Goal: Find contact information: Find contact information

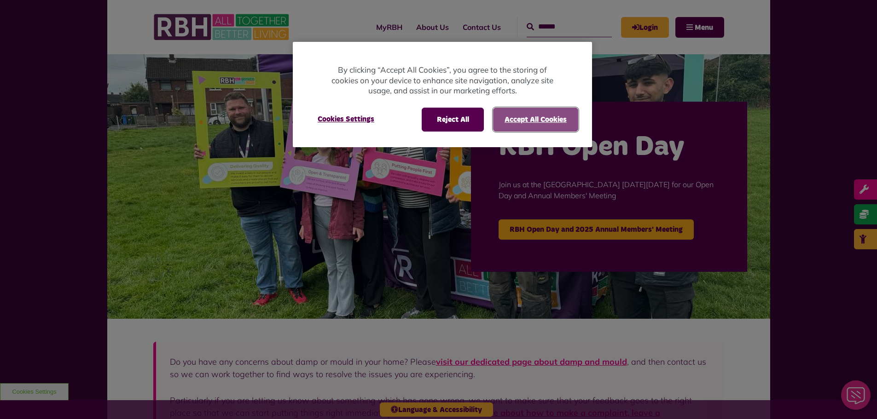
click at [509, 113] on button "Accept All Cookies" at bounding box center [535, 120] width 85 height 24
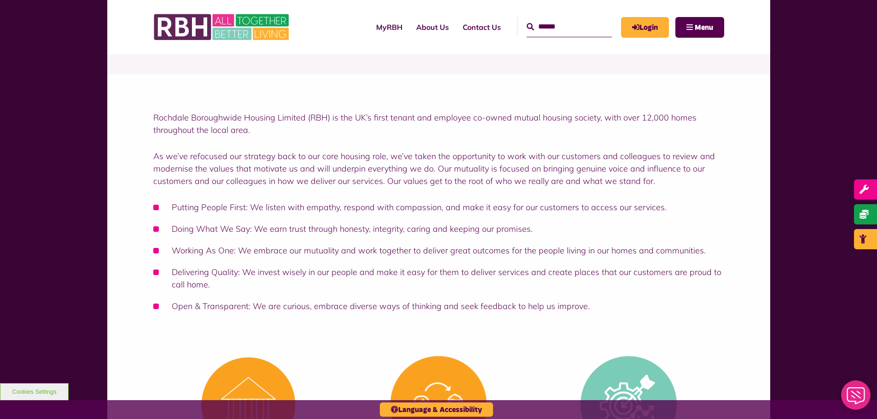
scroll to position [92, 0]
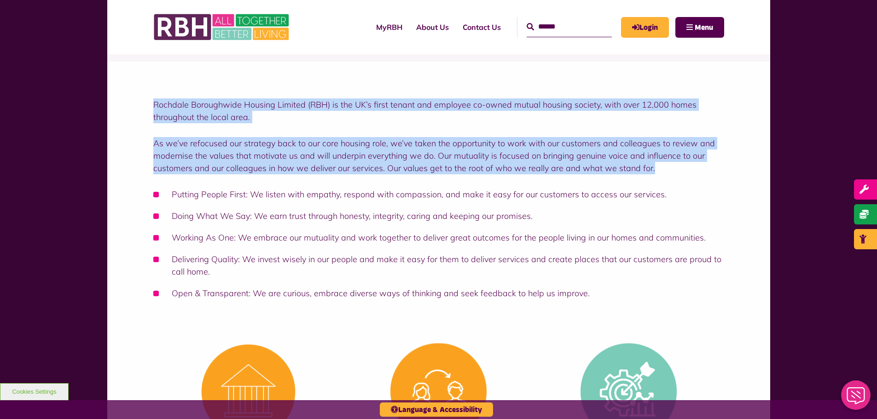
drag, startPoint x: 151, startPoint y: 105, endPoint x: 665, endPoint y: 172, distance: 518.2
click at [665, 172] on div "Rochdale Boroughwide Housing Limited (RBH) is the UK’s first tenant and employe…" at bounding box center [438, 197] width 663 height 270
copy div "Rochdale Boroughwide Housing Limited (RBH) is the UK’s first tenant and employe…"
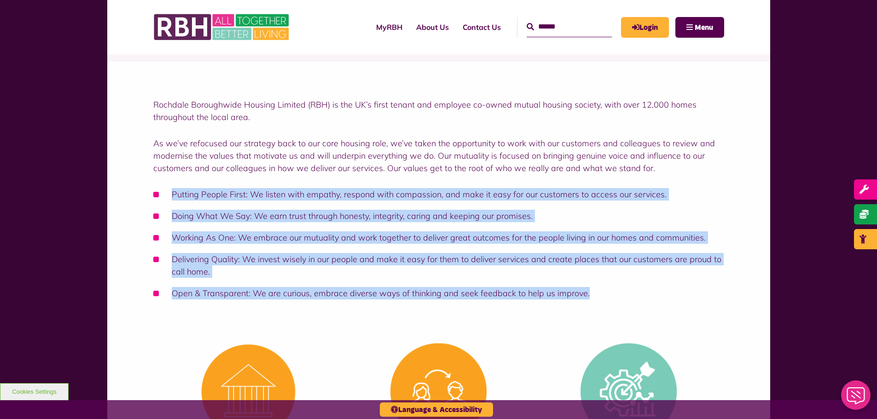
drag, startPoint x: 590, startPoint y: 293, endPoint x: 169, endPoint y: 196, distance: 432.0
click at [169, 196] on ul "Putting People First: We listen with empathy, respond with compassion, and make…" at bounding box center [438, 243] width 571 height 111
copy ul "Putting People First: We listen with empathy, respond with compassion, and make…"
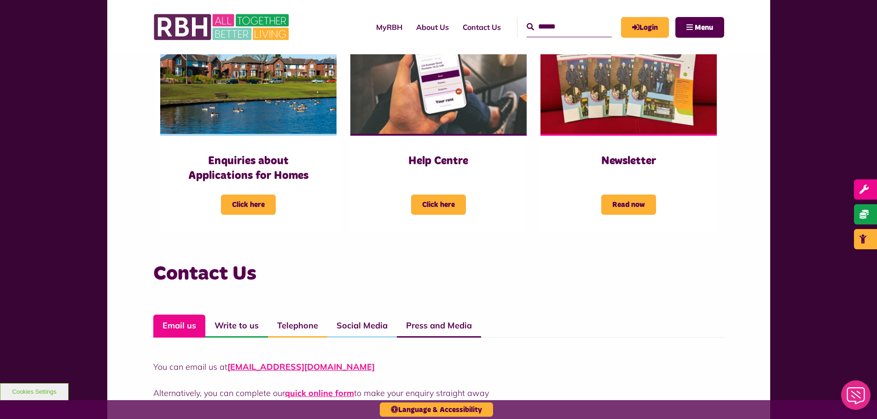
scroll to position [630, 0]
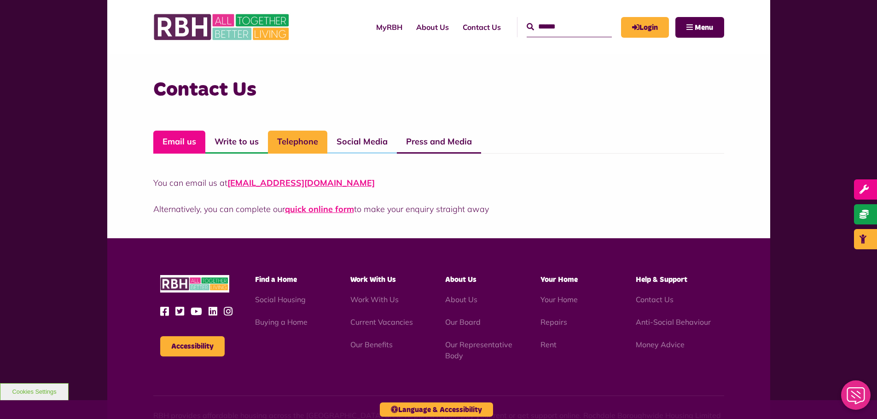
click at [291, 143] on link "Telephone" at bounding box center [297, 142] width 59 height 23
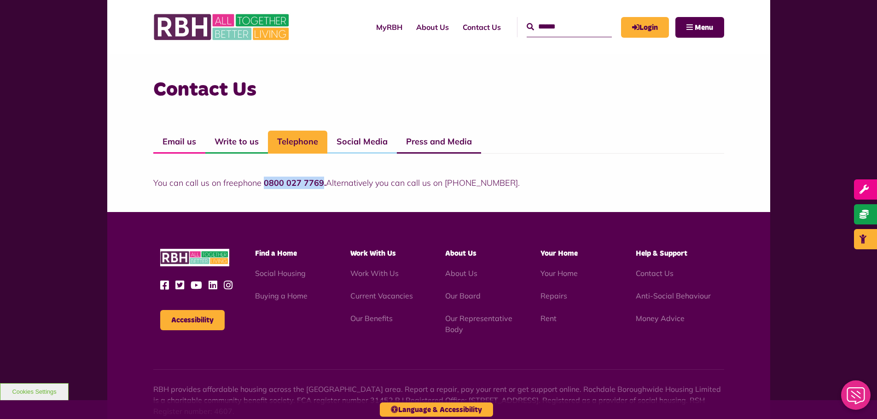
drag, startPoint x: 263, startPoint y: 183, endPoint x: 321, endPoint y: 181, distance: 58.5
click at [321, 181] on strong "0800 027 7769." at bounding box center [295, 183] width 62 height 11
copy strong "0800 027 7769"
click at [416, 137] on link "Press and Media" at bounding box center [439, 142] width 84 height 23
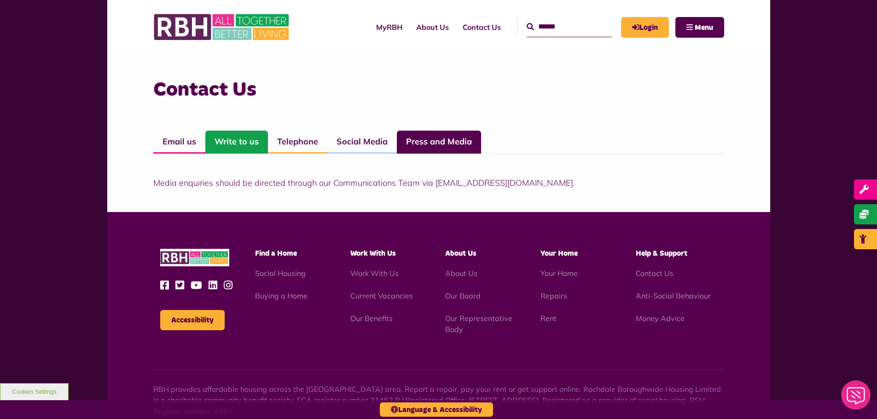
click at [243, 137] on link "Write to us" at bounding box center [236, 142] width 63 height 23
drag, startPoint x: 238, startPoint y: 182, endPoint x: 488, endPoint y: 176, distance: 250.5
click at [488, 176] on div "You can write to us at: RBH, [GEOGRAPHIC_DATA][STREET_ADDRESS] (postal address …" at bounding box center [438, 171] width 571 height 35
copy p "[STREET_ADDRESS]"
